Goal: Check status

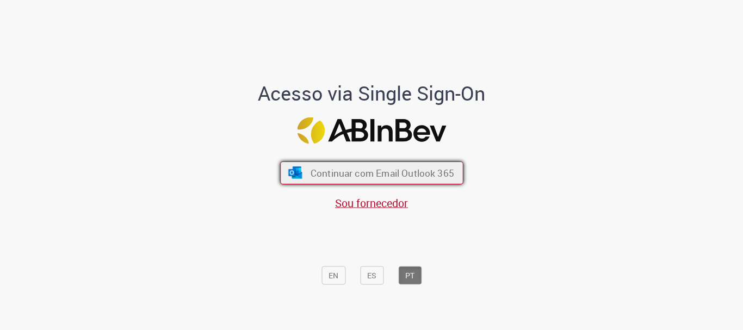
click at [427, 171] on span "Continuar com Email Outlook 365" at bounding box center [382, 173] width 144 height 13
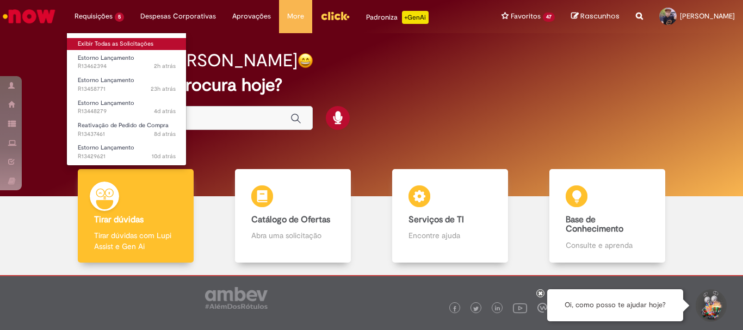
click at [110, 45] on link "Exibir Todas as Solicitações" at bounding box center [127, 44] width 120 height 12
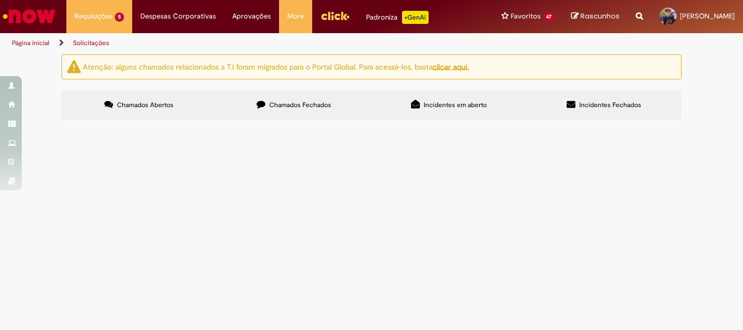
click at [0, 0] on span "R13458771" at bounding box center [0, 0] width 0 height 0
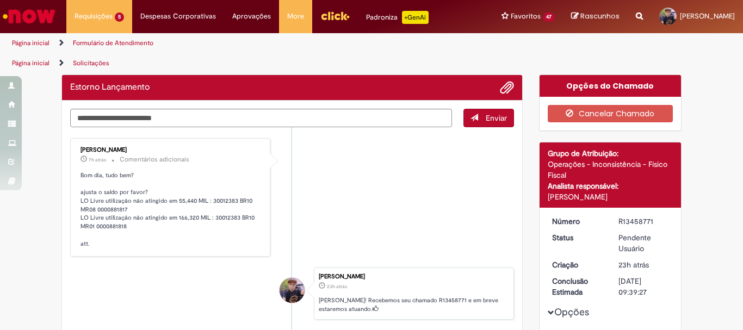
click at [94, 214] on p "Bom dia, tudo bem? ajusta o saldo por favor? LO Livre utilização não atingido e…" at bounding box center [170, 209] width 181 height 77
